Goal: Task Accomplishment & Management: Manage account settings

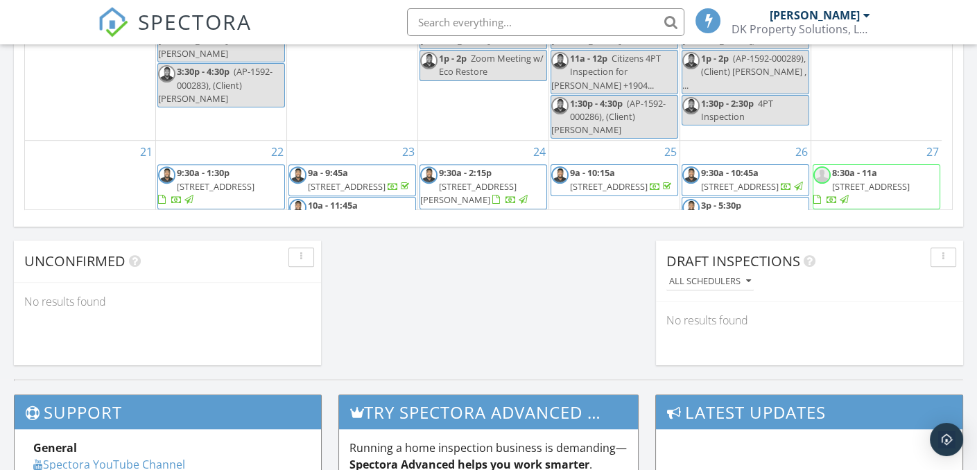
scroll to position [139, 0]
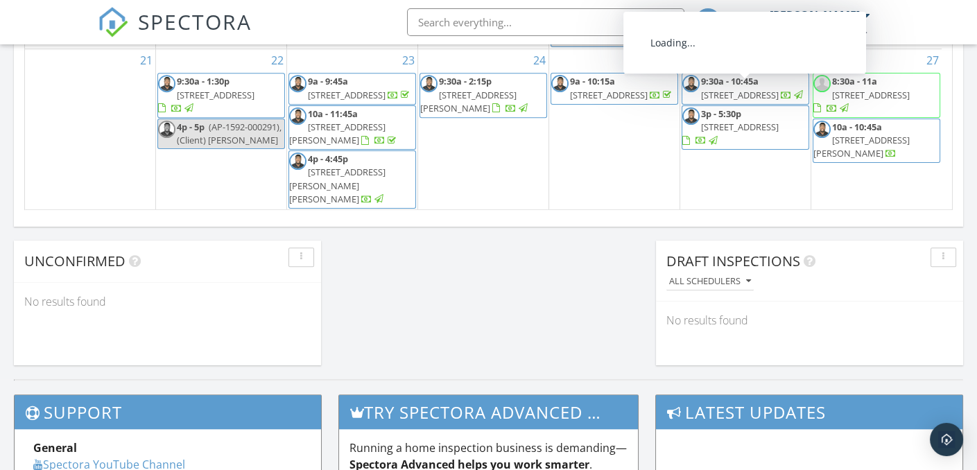
click at [758, 101] on span "[STREET_ADDRESS]" at bounding box center [740, 95] width 78 height 12
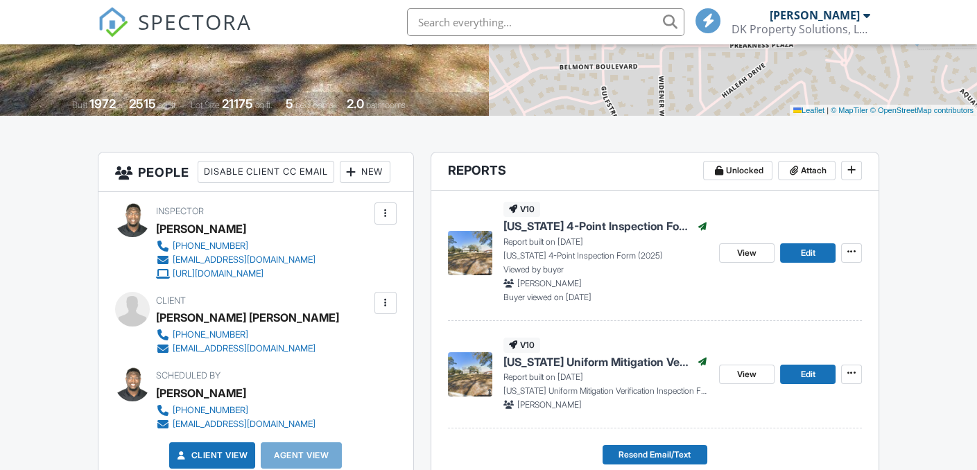
scroll to position [277, 0]
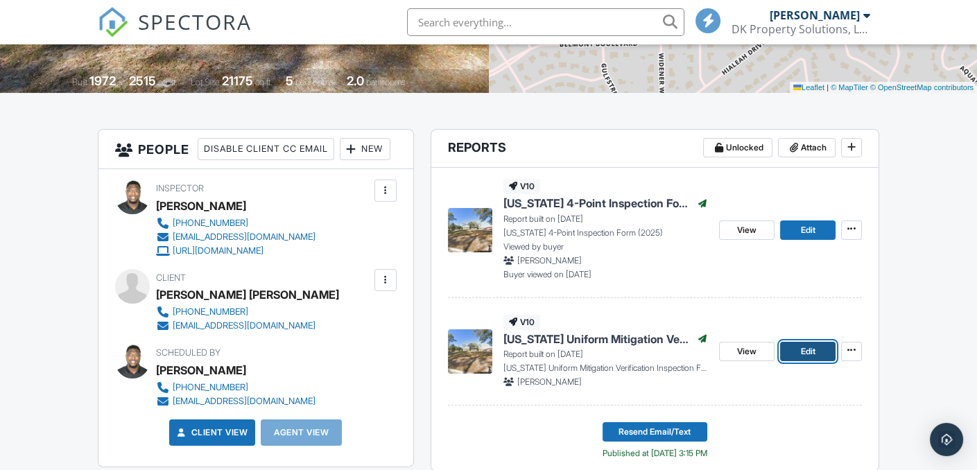
click at [819, 351] on link "Edit" at bounding box center [807, 351] width 55 height 19
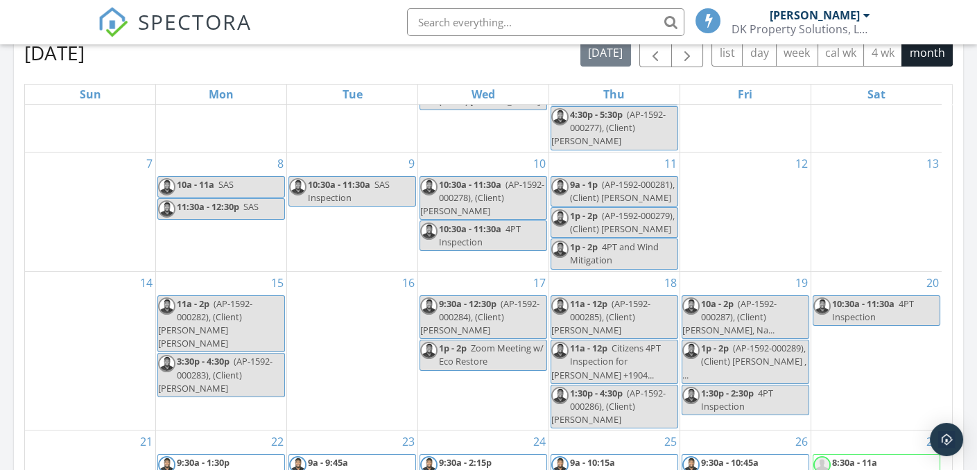
scroll to position [832, 0]
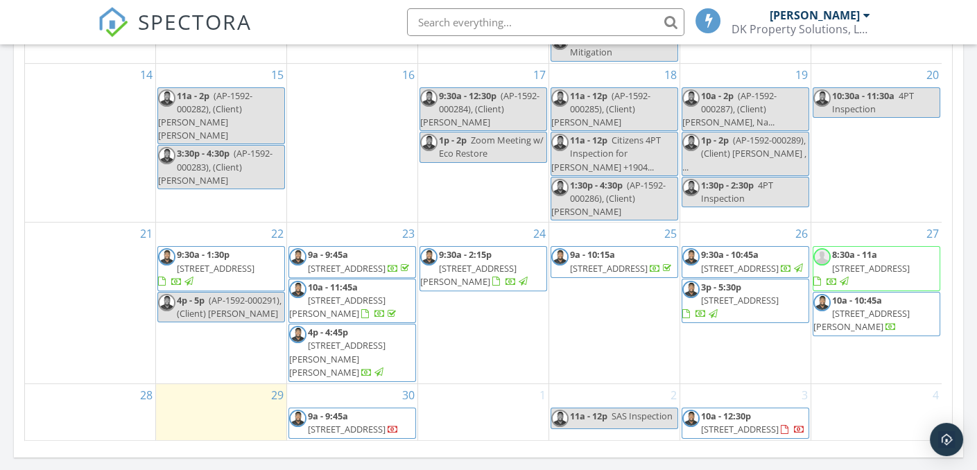
click at [759, 262] on span "2117 Gamma Ct, Orange Park 32073" at bounding box center [740, 268] width 78 height 12
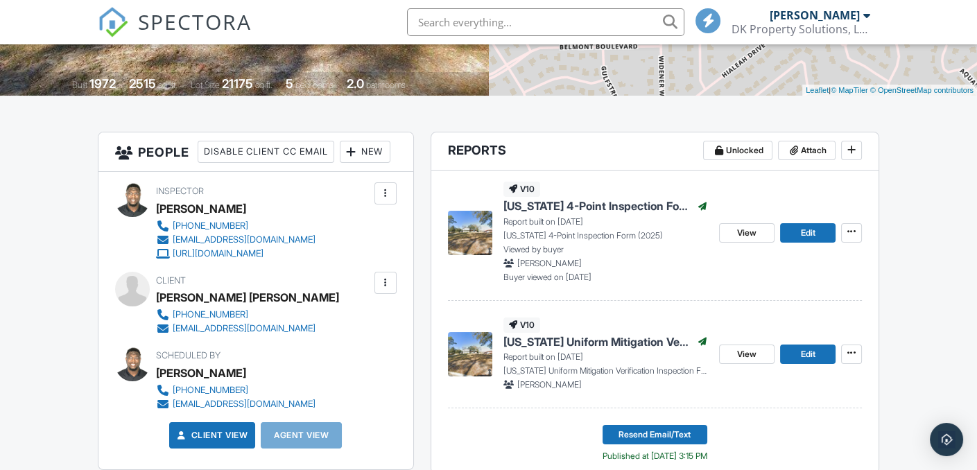
scroll to position [347, 0]
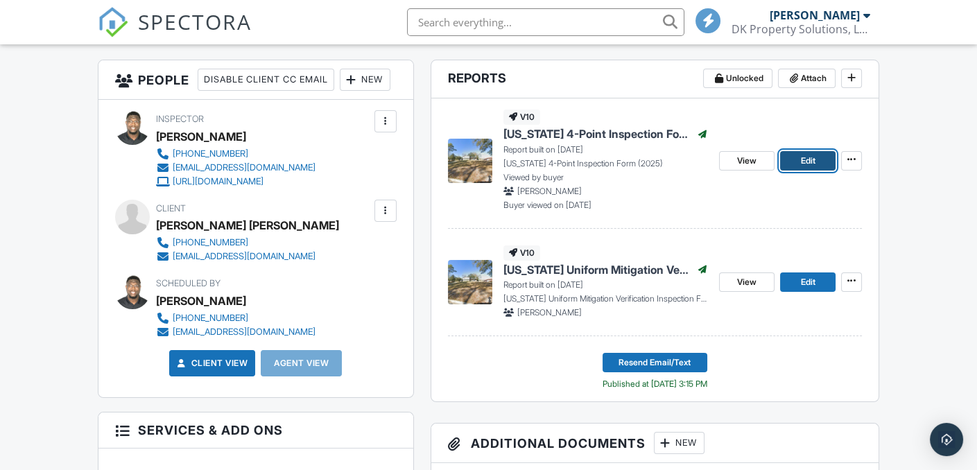
click at [797, 159] on link "Edit" at bounding box center [807, 160] width 55 height 19
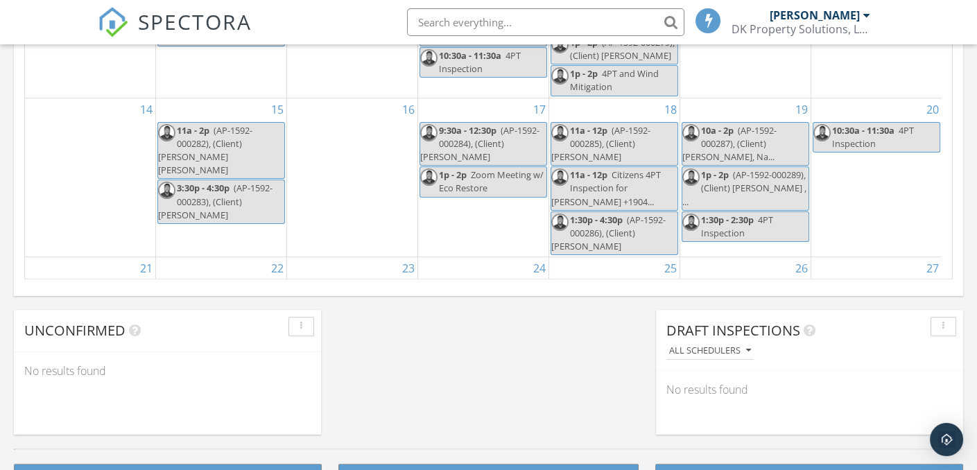
scroll to position [215, 0]
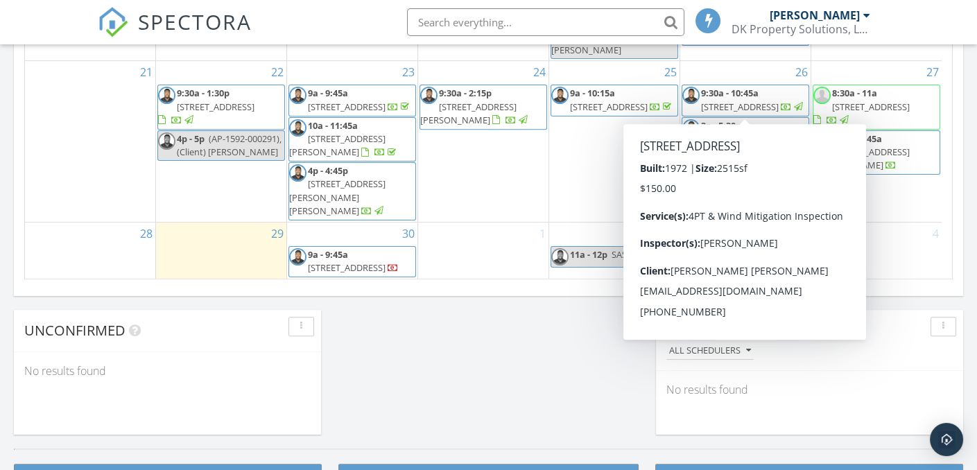
click at [749, 101] on span "[STREET_ADDRESS]" at bounding box center [740, 107] width 78 height 12
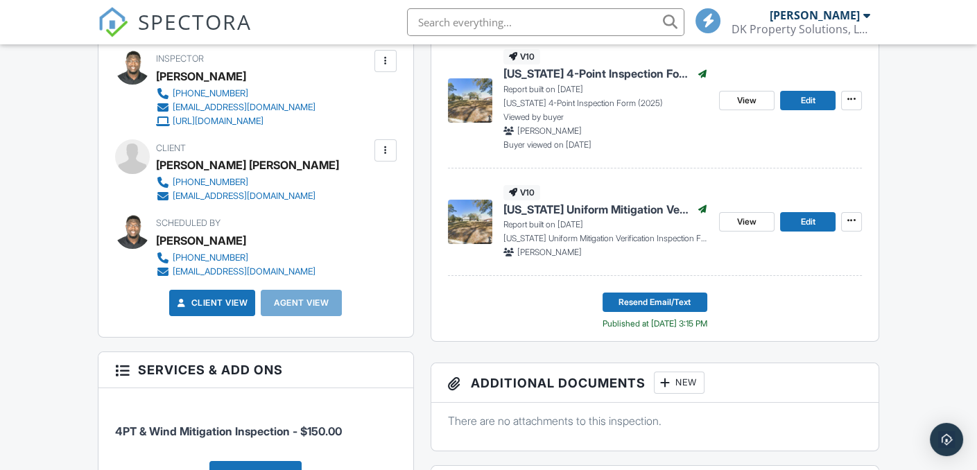
scroll to position [416, 0]
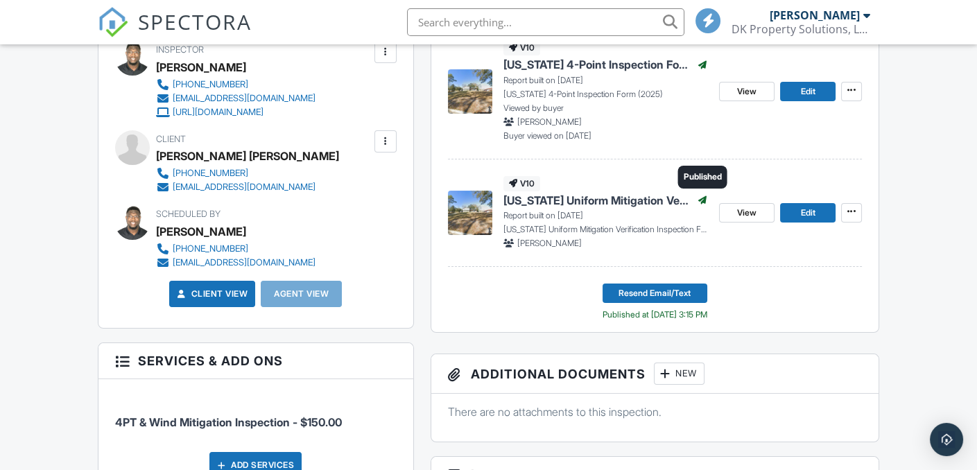
click at [704, 198] on icon at bounding box center [702, 200] width 8 height 8
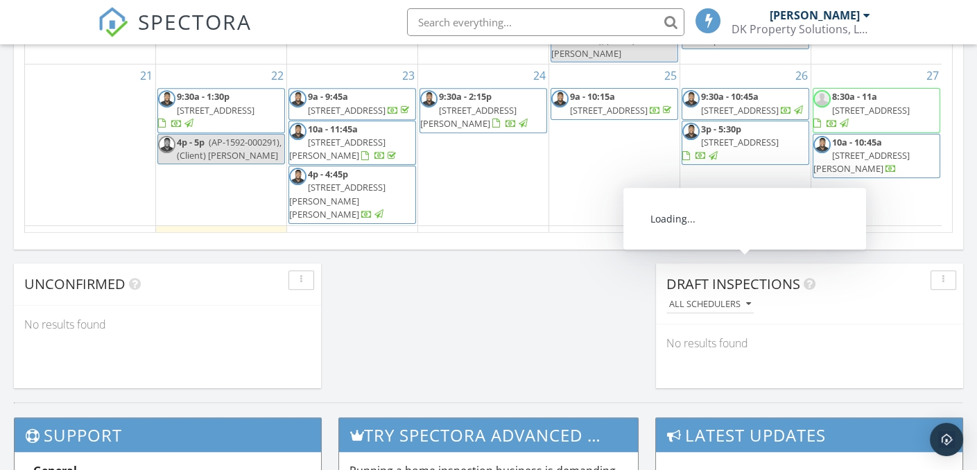
scroll to position [146, 0]
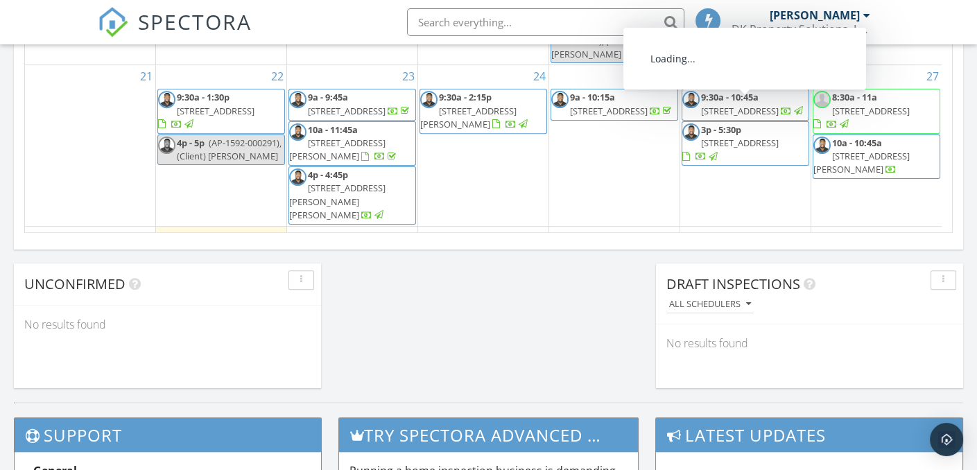
click at [756, 117] on span "[STREET_ADDRESS]" at bounding box center [740, 111] width 78 height 12
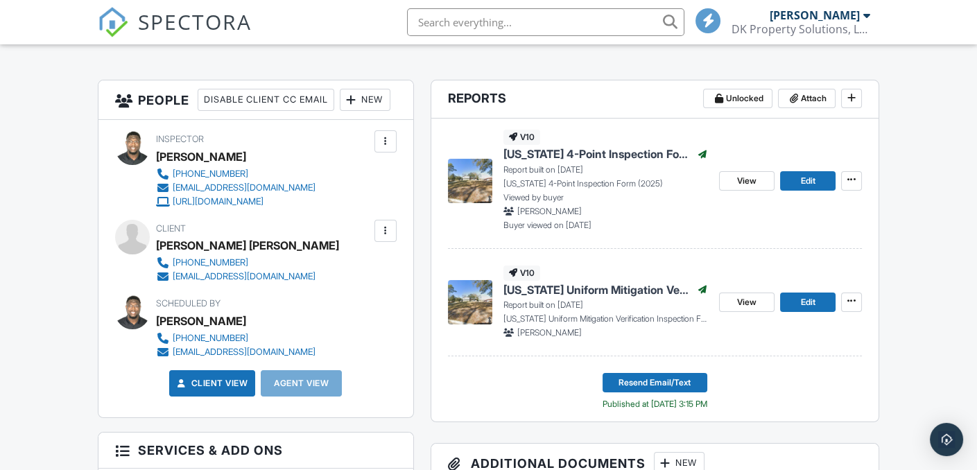
scroll to position [347, 0]
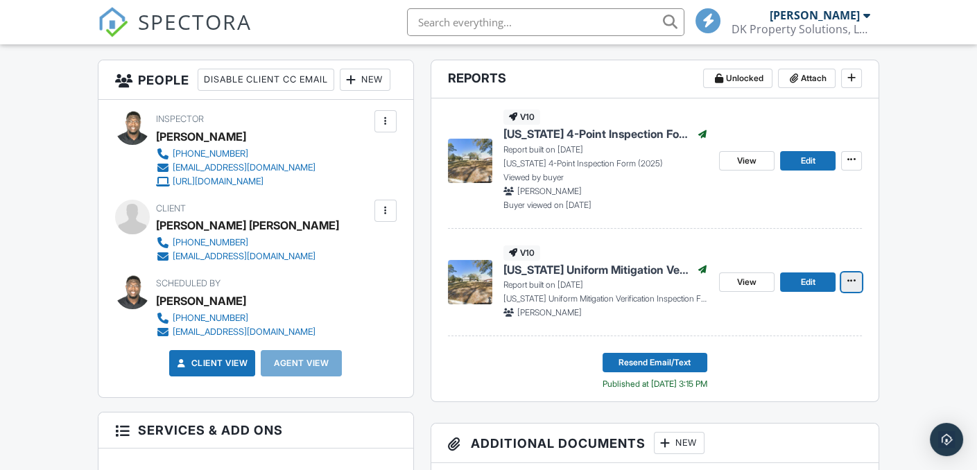
click at [860, 282] on button at bounding box center [851, 281] width 21 height 19
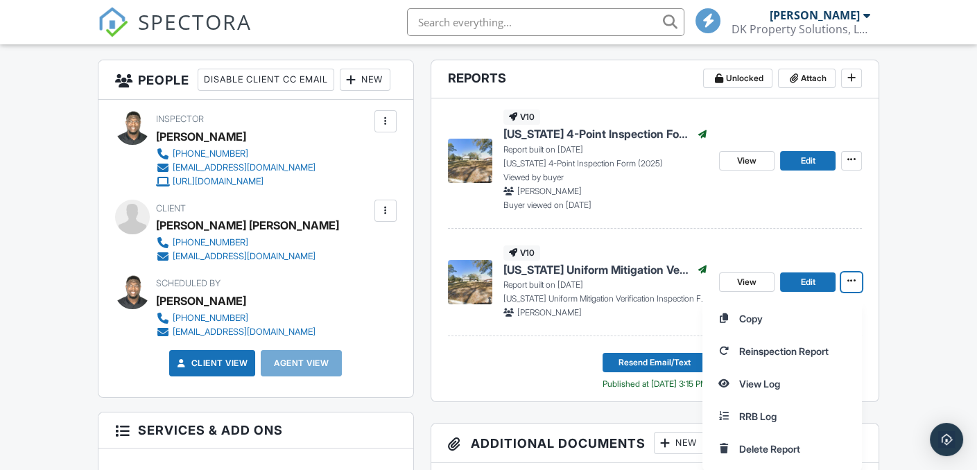
click at [763, 284] on link "View" at bounding box center [746, 281] width 55 height 19
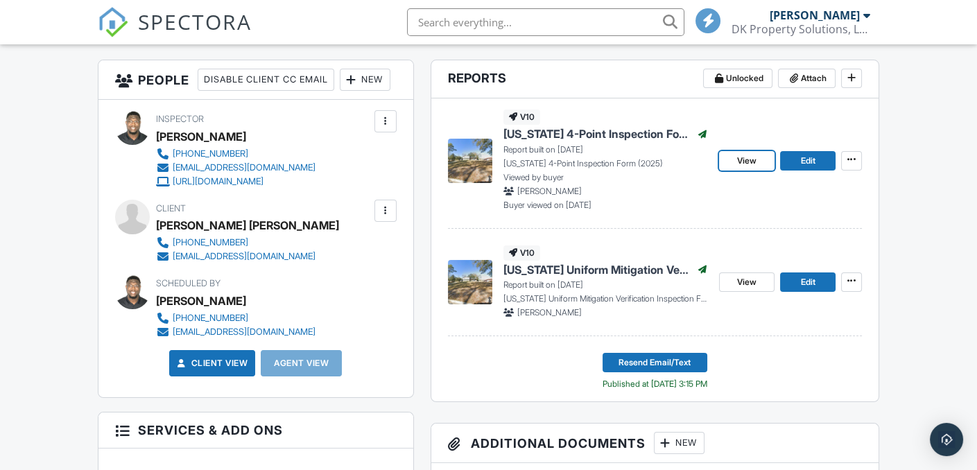
click at [751, 164] on span "View" at bounding box center [746, 161] width 19 height 14
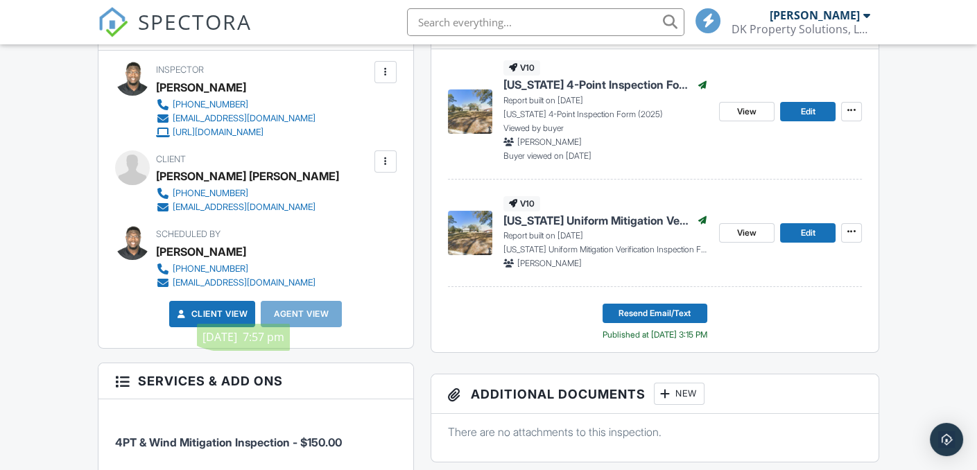
scroll to position [416, 0]
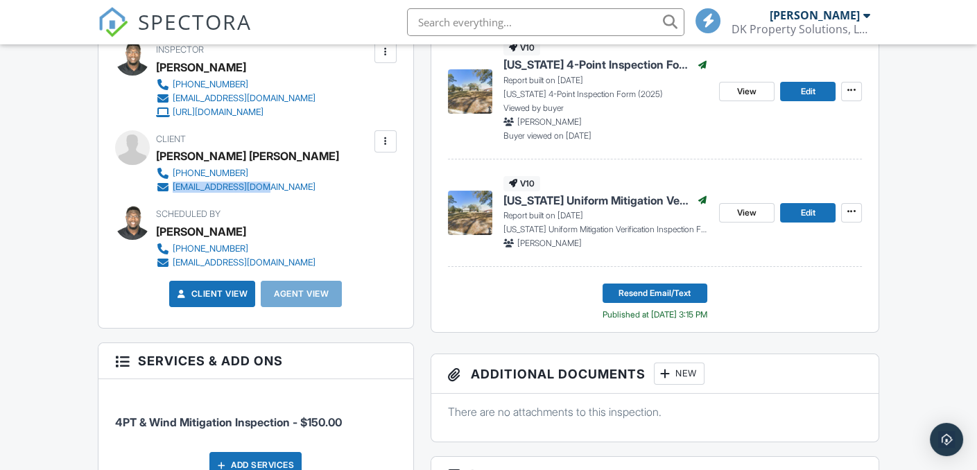
drag, startPoint x: 269, startPoint y: 217, endPoint x: 181, endPoint y: 218, distance: 88.0
click at [172, 194] on div "904-616-3194 lbhinson7@gmail.com" at bounding box center [247, 180] width 183 height 28
copy div "lbhinson7@gmail.com"
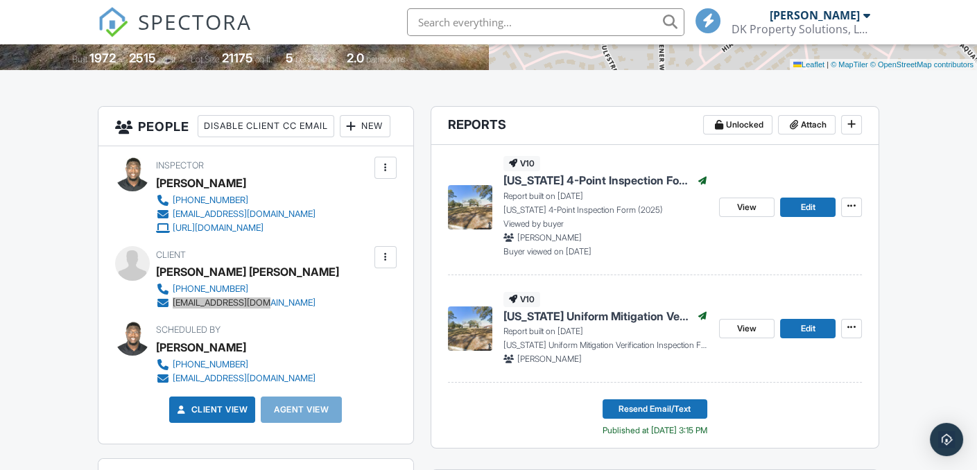
scroll to position [277, 0]
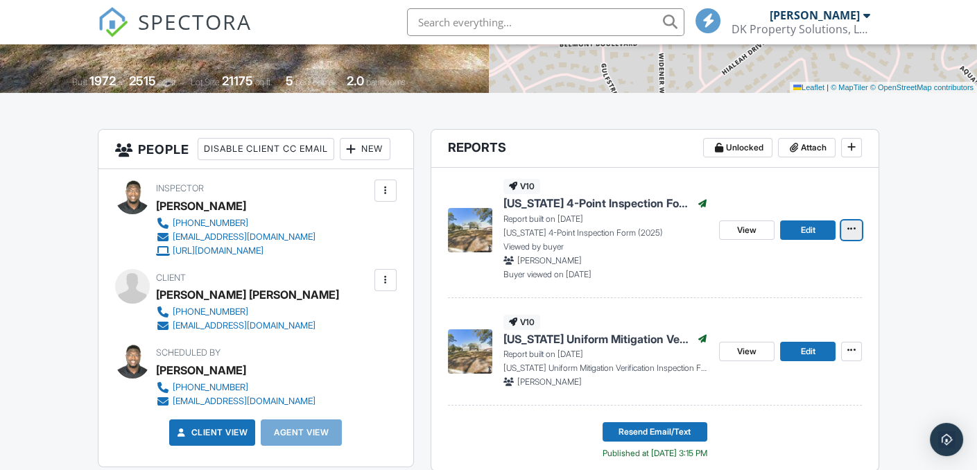
click at [849, 231] on icon at bounding box center [851, 229] width 8 height 10
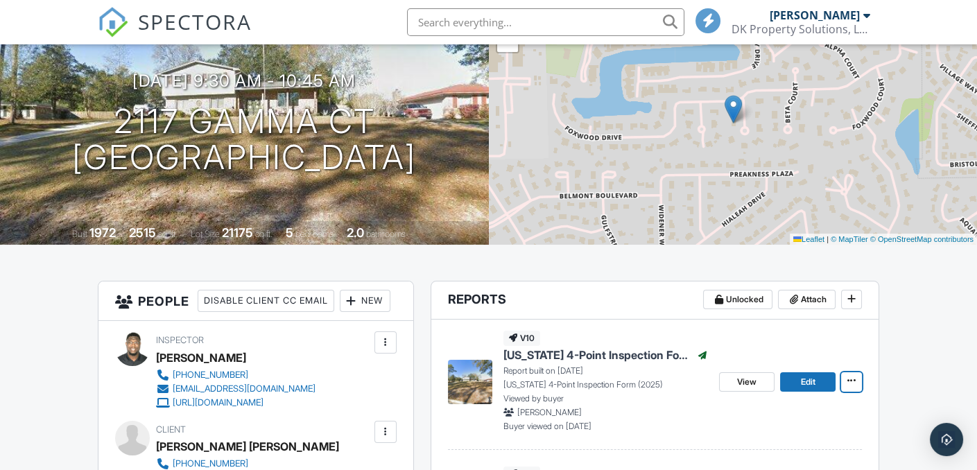
scroll to position [0, 0]
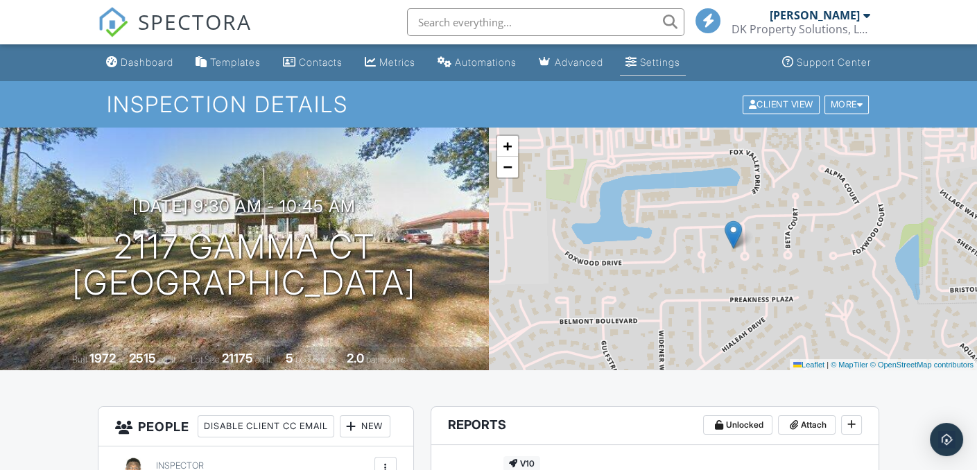
click at [670, 60] on div "Settings" at bounding box center [660, 62] width 40 height 12
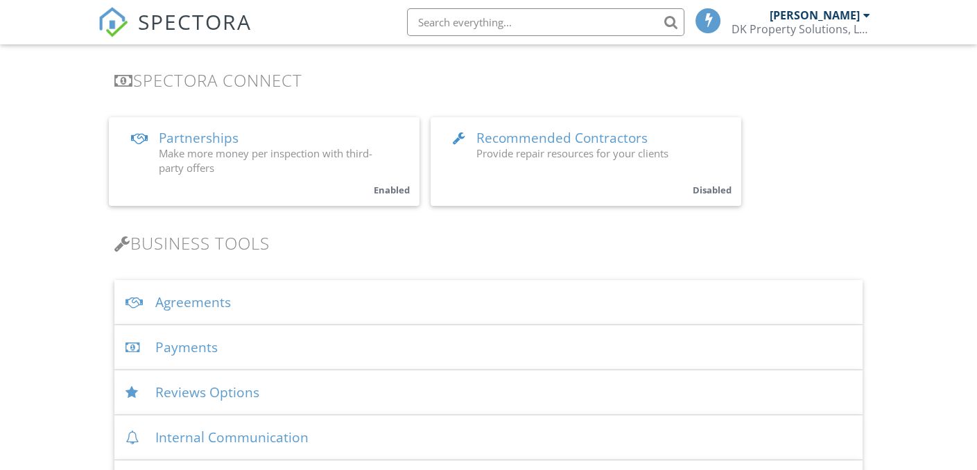
click at [391, 189] on small "Enabled" at bounding box center [392, 190] width 36 height 12
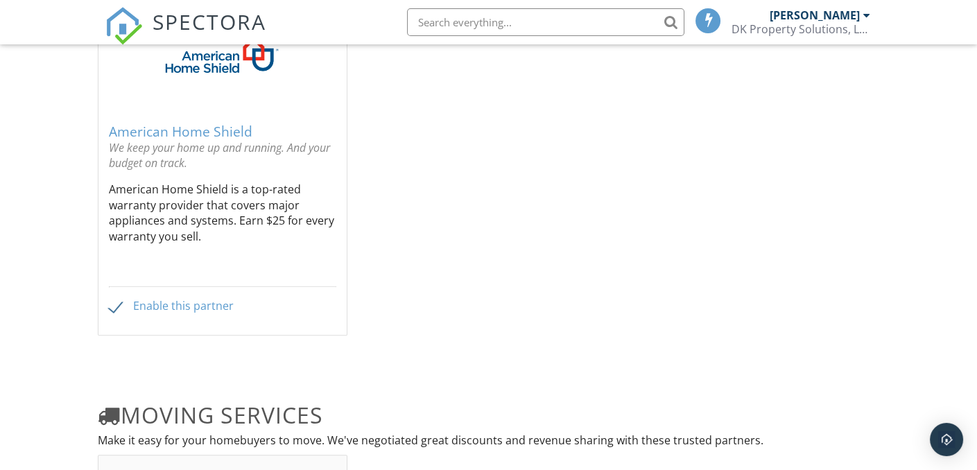
scroll to position [1466, 0]
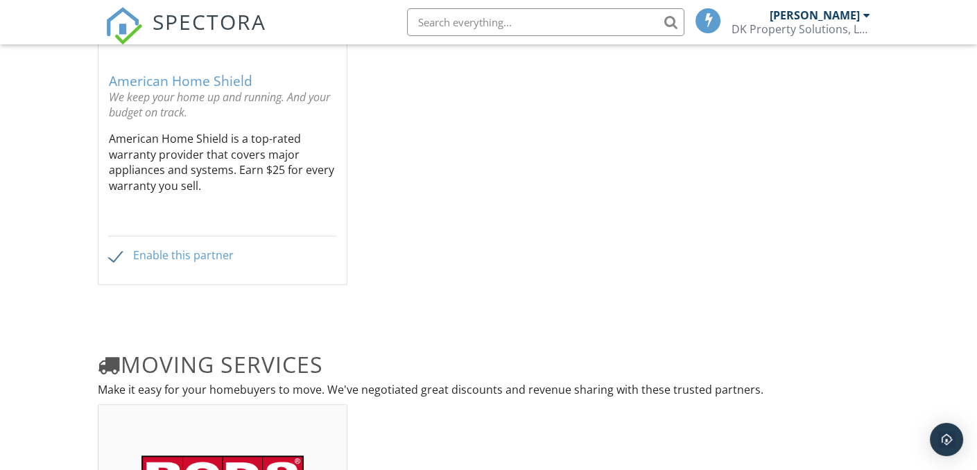
click at [189, 254] on label "Enable this partner" at bounding box center [171, 255] width 125 height 13
checkbox input "false"
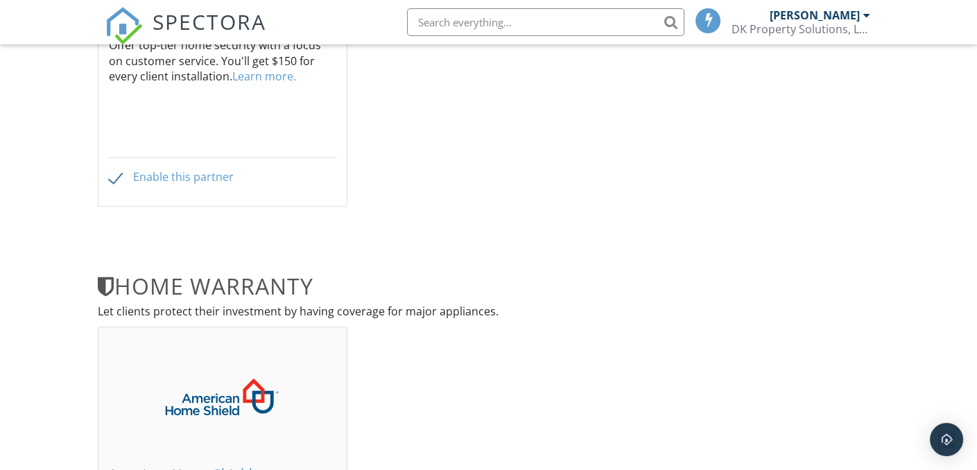
scroll to position [981, 0]
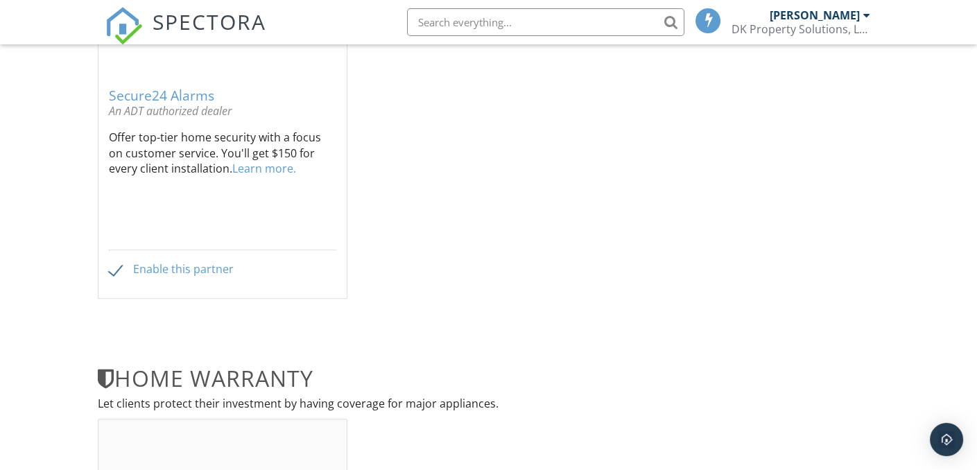
click at [189, 268] on label "Enable this partner" at bounding box center [171, 269] width 125 height 13
checkbox input "false"
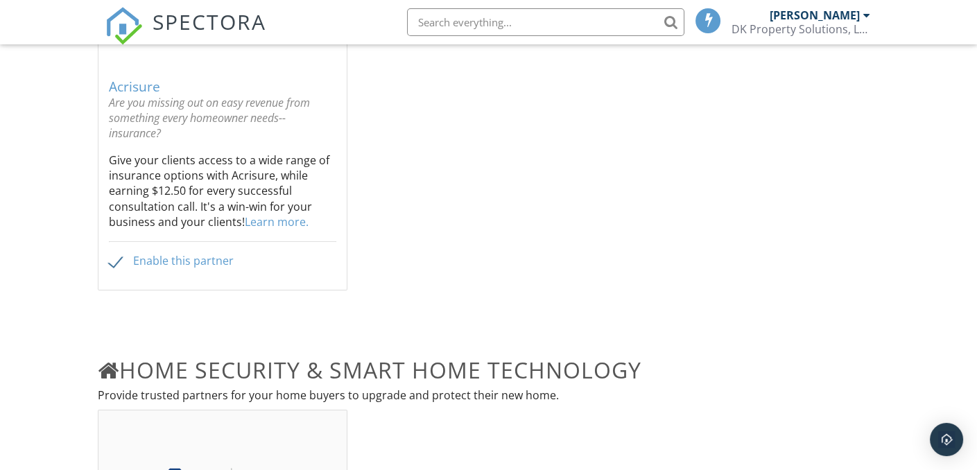
scroll to position [496, 0]
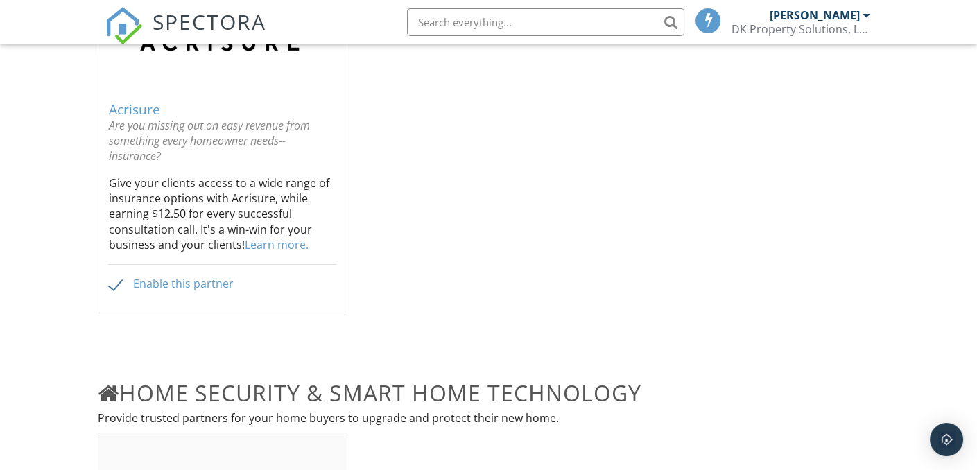
click at [195, 279] on label "Enable this partner" at bounding box center [171, 283] width 125 height 13
checkbox input "false"
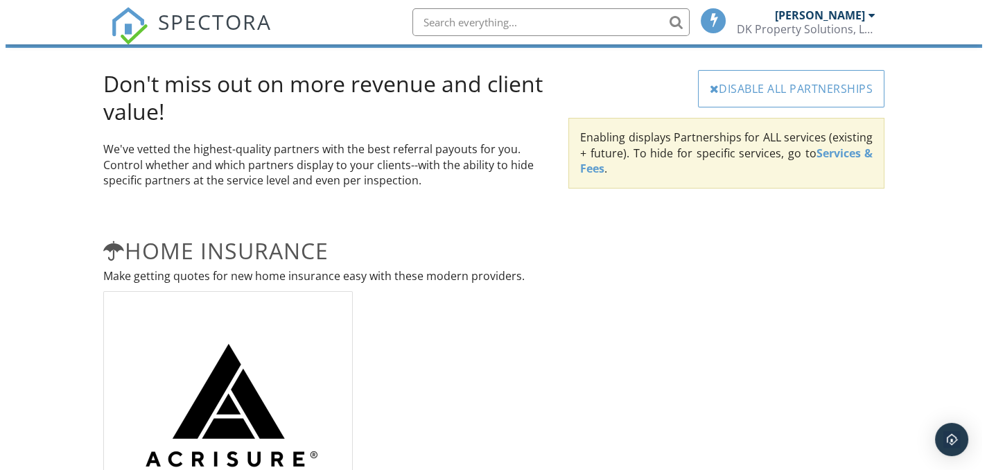
scroll to position [0, 0]
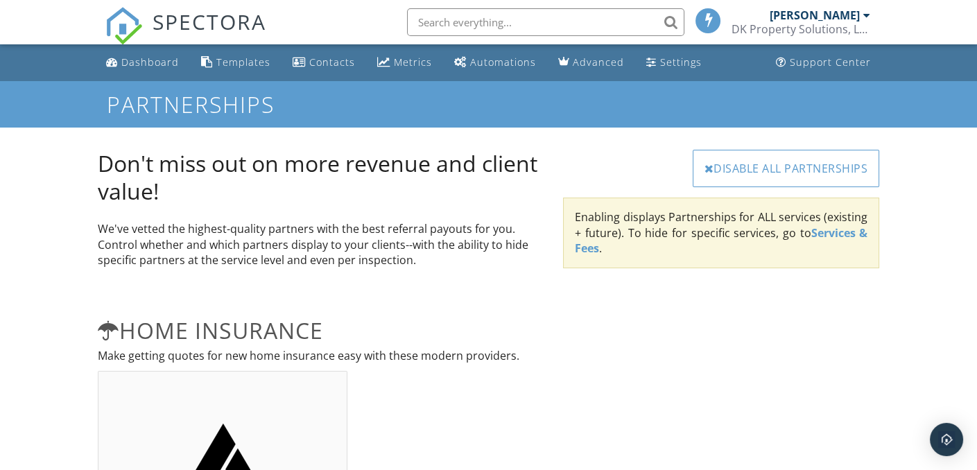
click at [784, 176] on div "Disable All Partnerships" at bounding box center [786, 168] width 187 height 37
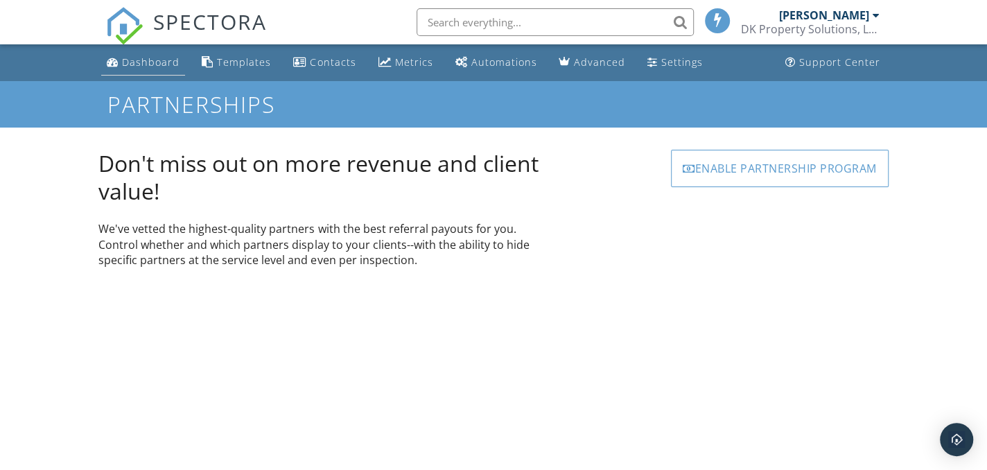
click at [157, 64] on div "Dashboard" at bounding box center [151, 61] width 58 height 13
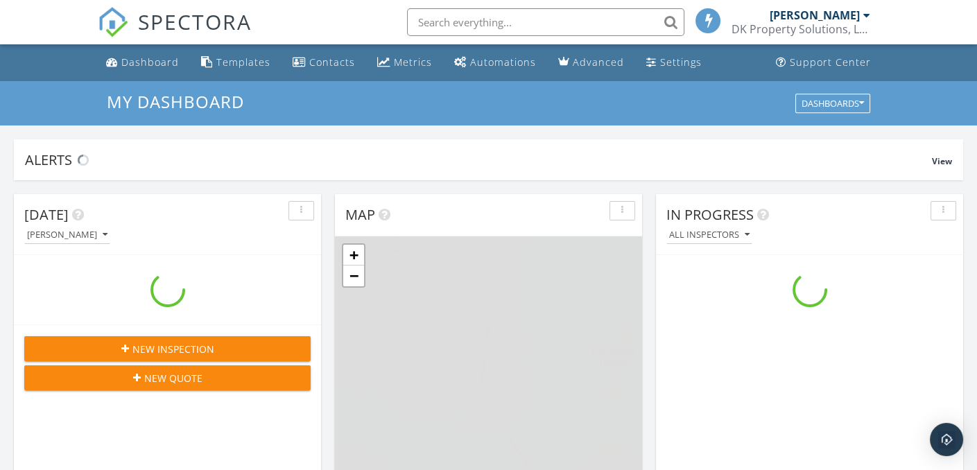
scroll to position [1283, 998]
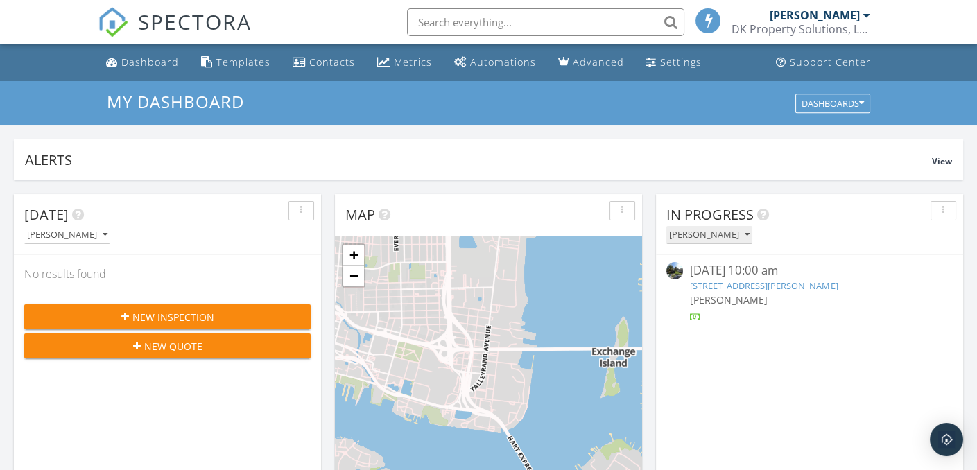
click at [749, 234] on icon "button" at bounding box center [747, 235] width 5 height 10
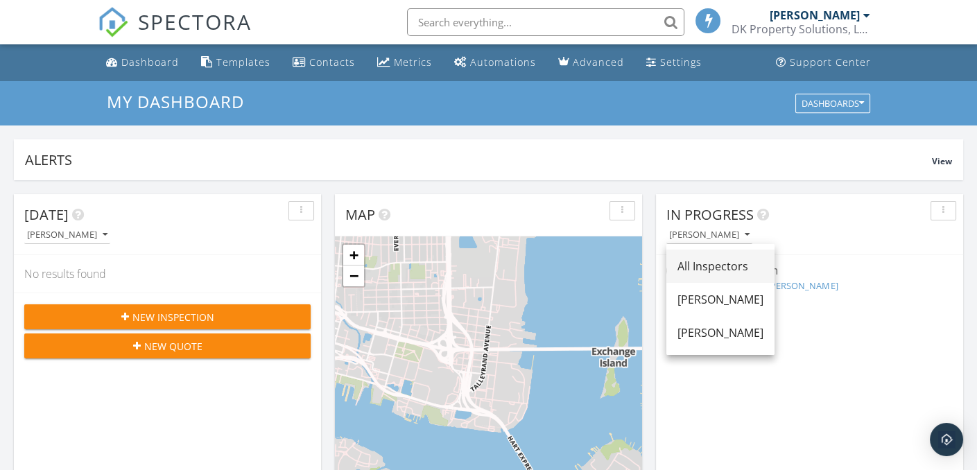
click at [757, 254] on link "All Inspectors" at bounding box center [720, 266] width 108 height 33
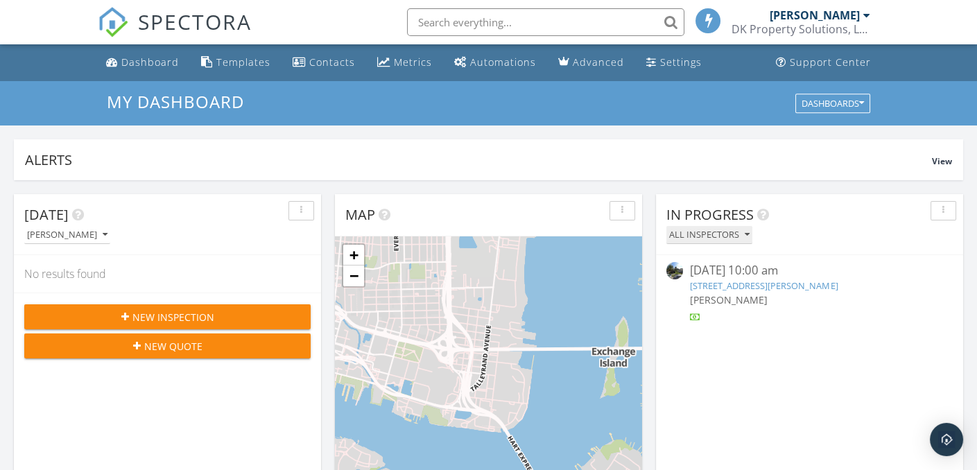
click at [749, 234] on button "All Inspectors" at bounding box center [709, 235] width 86 height 19
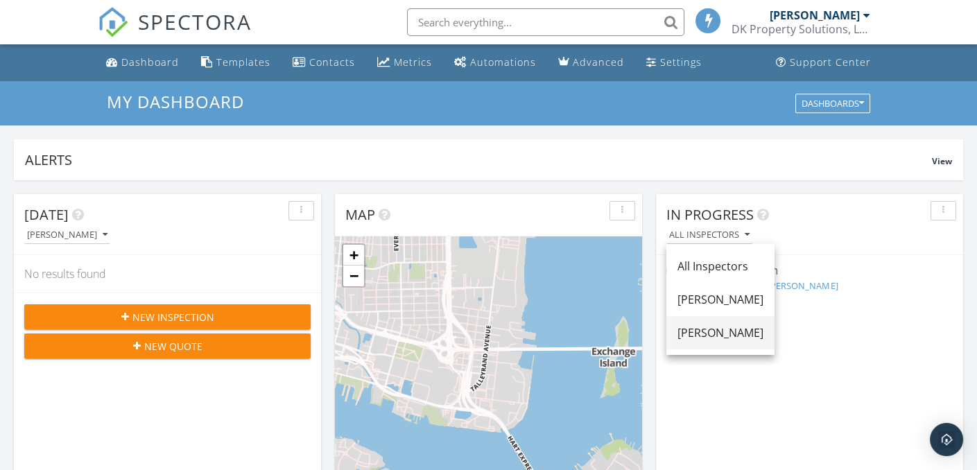
click at [760, 332] on div "[PERSON_NAME]" at bounding box center [720, 332] width 86 height 17
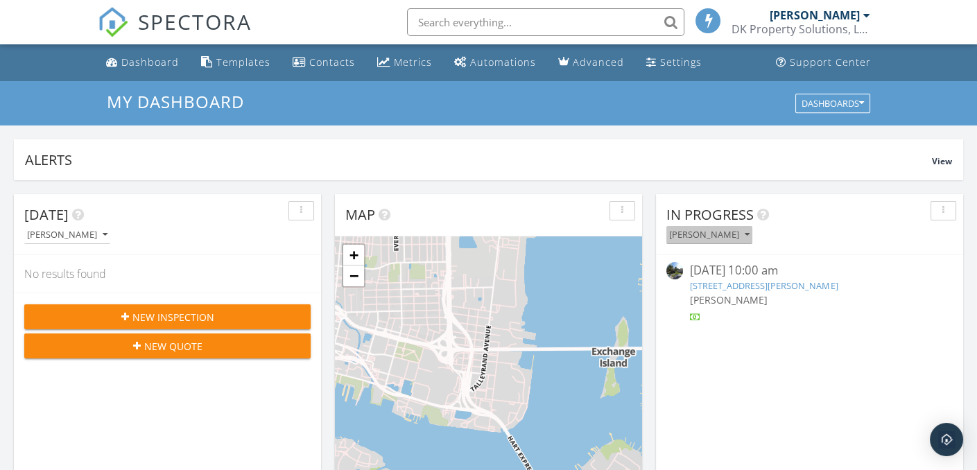
click at [749, 234] on div "[PERSON_NAME]" at bounding box center [709, 235] width 80 height 10
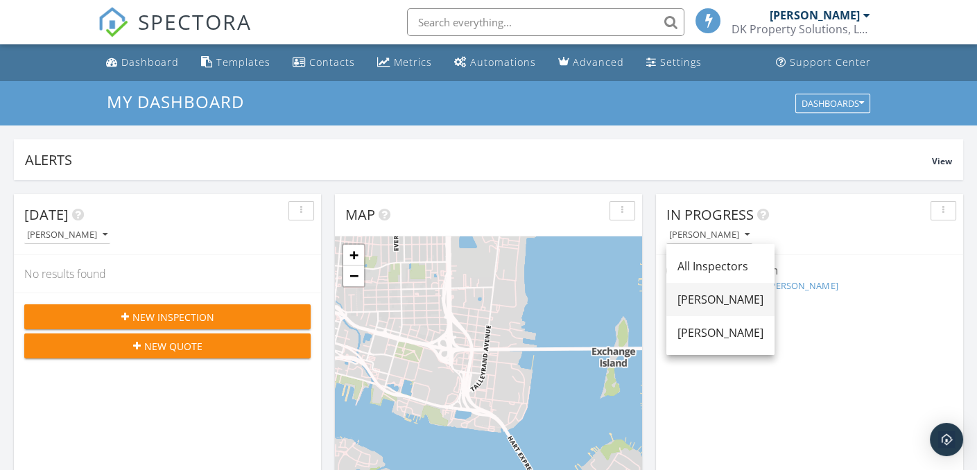
click at [745, 296] on div "[PERSON_NAME]" at bounding box center [720, 299] width 86 height 17
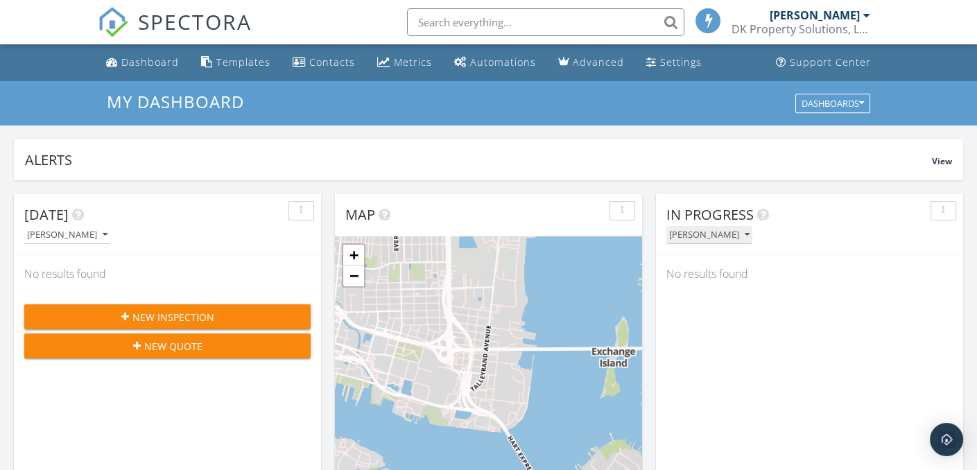
click at [749, 236] on div "[PERSON_NAME]" at bounding box center [709, 235] width 80 height 10
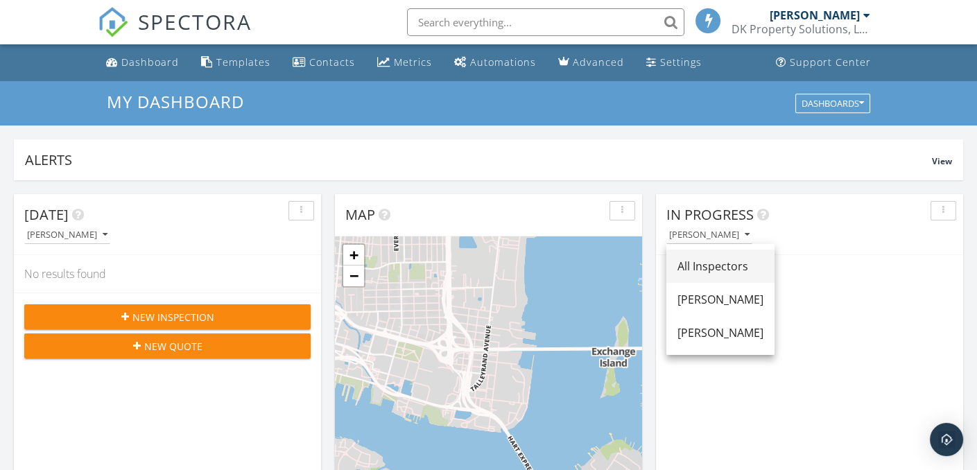
click at [743, 272] on div "All Inspectors" at bounding box center [720, 266] width 86 height 17
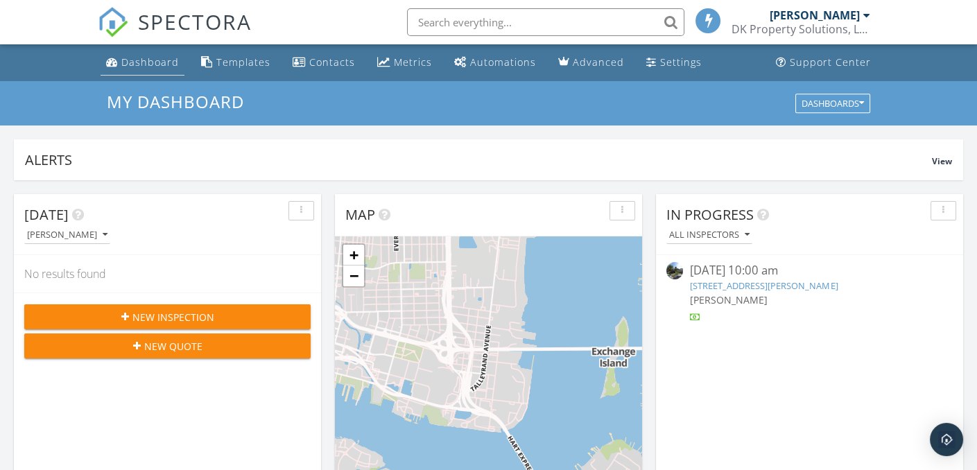
click at [157, 60] on div "Dashboard" at bounding box center [150, 61] width 58 height 13
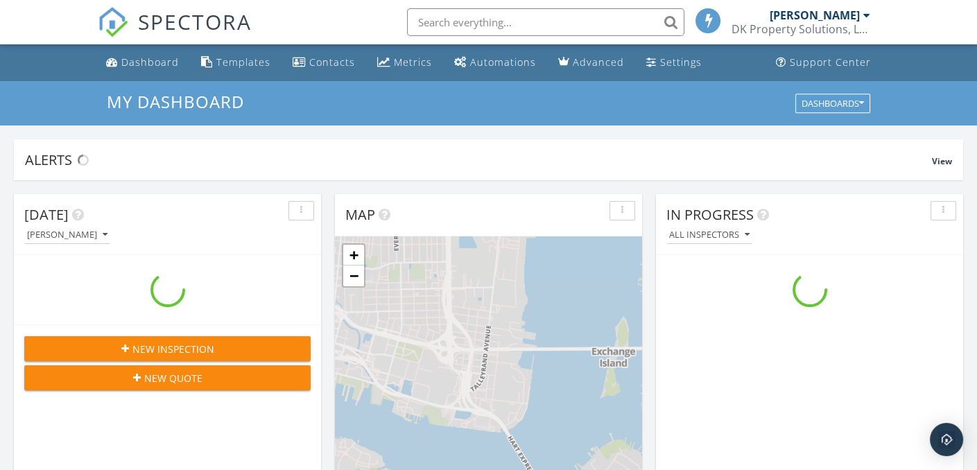
scroll to position [1283, 998]
